Goal: Transaction & Acquisition: Purchase product/service

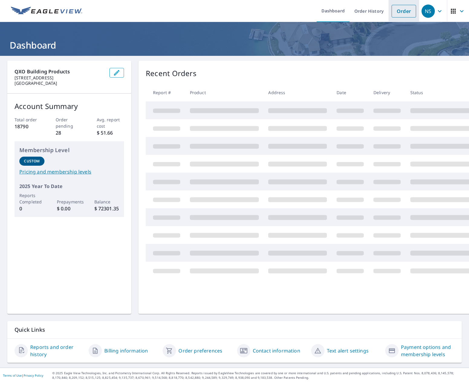
click at [405, 11] on link "Order" at bounding box center [403, 11] width 24 height 13
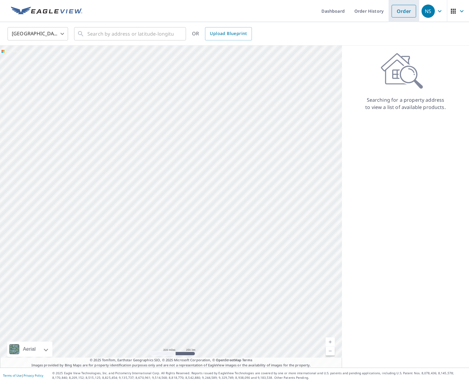
click at [403, 12] on link "Order" at bounding box center [403, 11] width 24 height 13
click at [399, 13] on link "Order" at bounding box center [403, 11] width 24 height 13
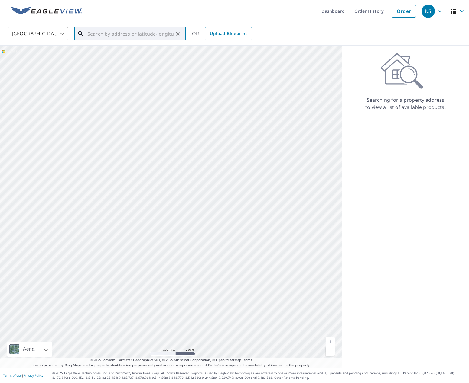
click at [110, 35] on input "text" at bounding box center [130, 33] width 86 height 17
type input "2"
click at [104, 51] on span "[STREET_ADDRESS][PERSON_NAME]" at bounding box center [133, 51] width 95 height 7
type input "[STREET_ADDRESS][PERSON_NAME]"
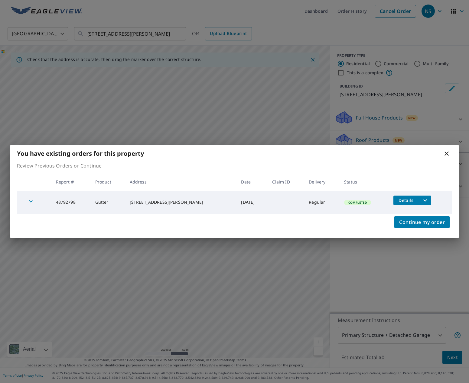
click at [444, 154] on icon at bounding box center [446, 153] width 7 height 7
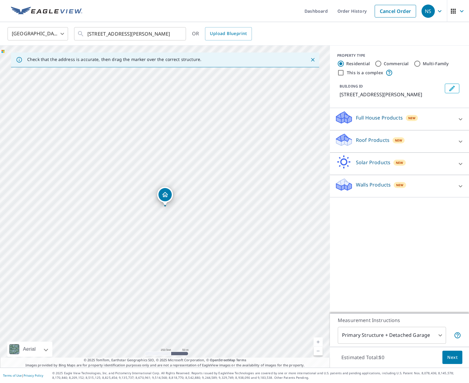
click at [374, 116] on p "Full House Products" at bounding box center [379, 117] width 47 height 7
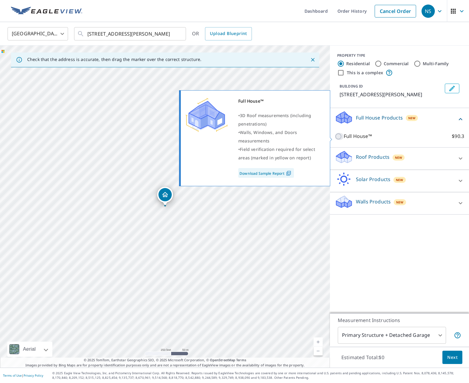
click at [336, 139] on input "Full House™ $90.3" at bounding box center [338, 136] width 9 height 7
checkbox input "true"
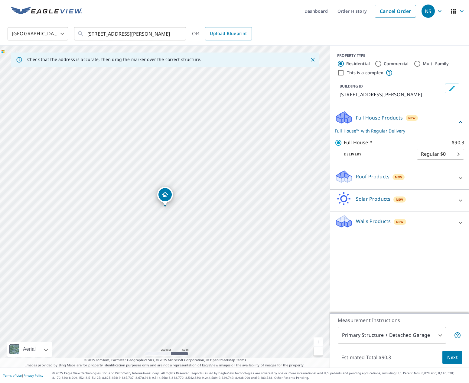
click at [454, 359] on span "Next" at bounding box center [452, 358] width 10 height 8
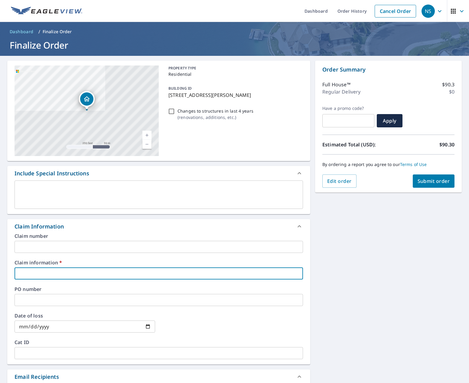
click at [62, 276] on input "text" at bounding box center [158, 274] width 288 height 12
type input "0"
checkbox input "true"
type input "00"
checkbox input "true"
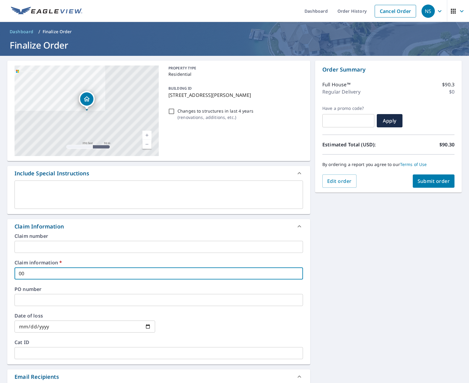
type input "000"
checkbox input "true"
type input "0000"
checkbox input "true"
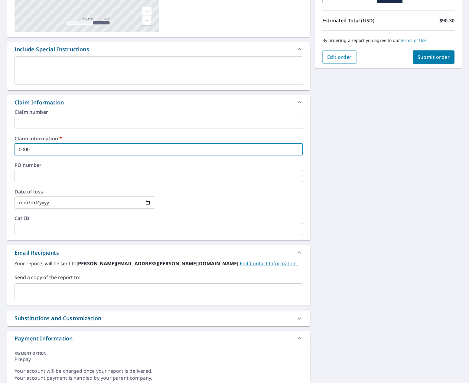
scroll to position [125, 0]
type input "0000"
click at [41, 296] on input "text" at bounding box center [154, 291] width 274 height 11
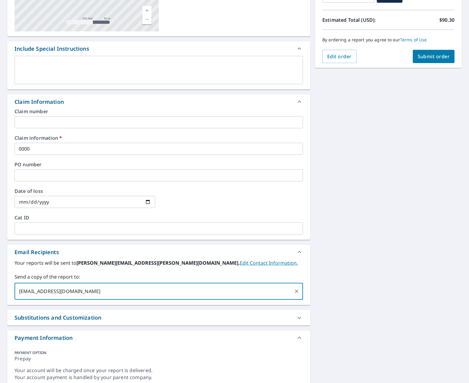
type input "[EMAIL_ADDRESS][DOMAIN_NAME]"
click at [430, 206] on div "[STREET_ADDRESS][PERSON_NAME] A standard road map Aerial A detailed look from a…" at bounding box center [234, 161] width 469 height 460
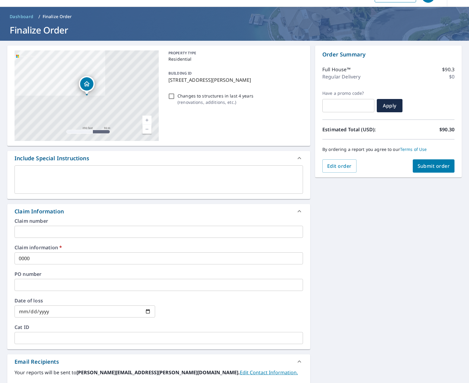
scroll to position [14, 0]
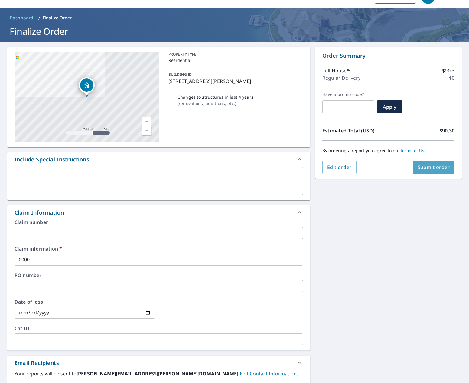
click at [425, 166] on span "Submit order" at bounding box center [433, 167] width 32 height 7
checkbox input "true"
